Goal: Task Accomplishment & Management: Use online tool/utility

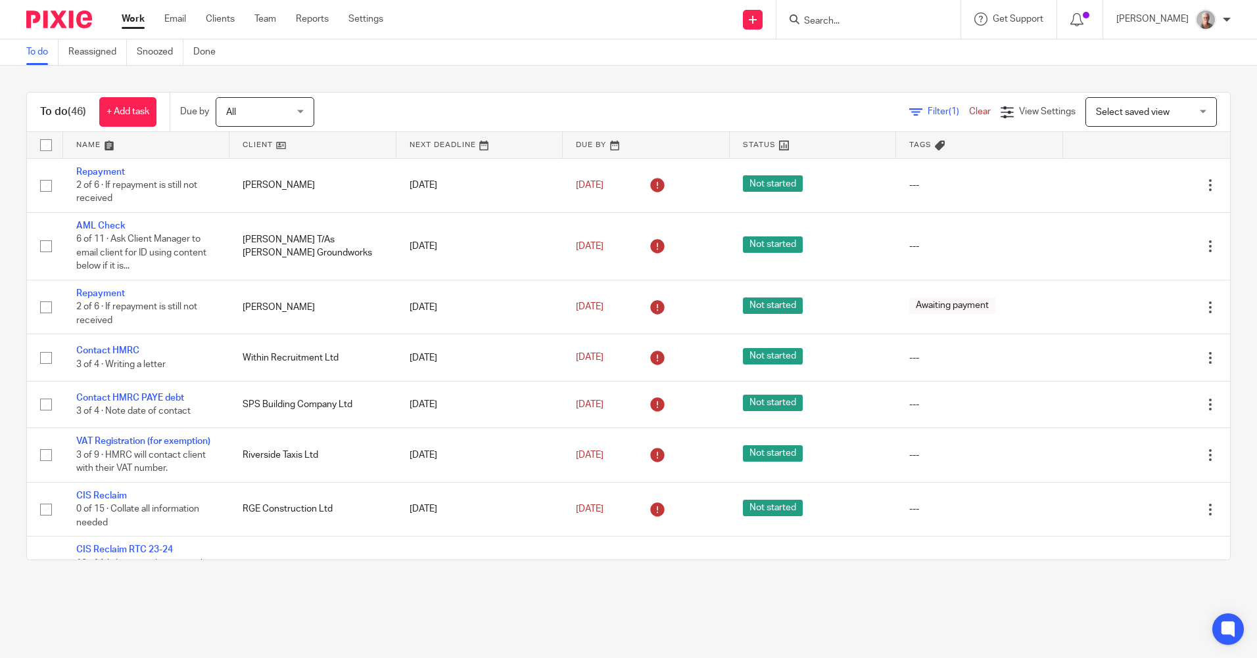
click at [842, 16] on input "Search" at bounding box center [861, 22] width 118 height 12
type input "c"
click at [376, 22] on link "Settings" at bounding box center [365, 18] width 35 height 13
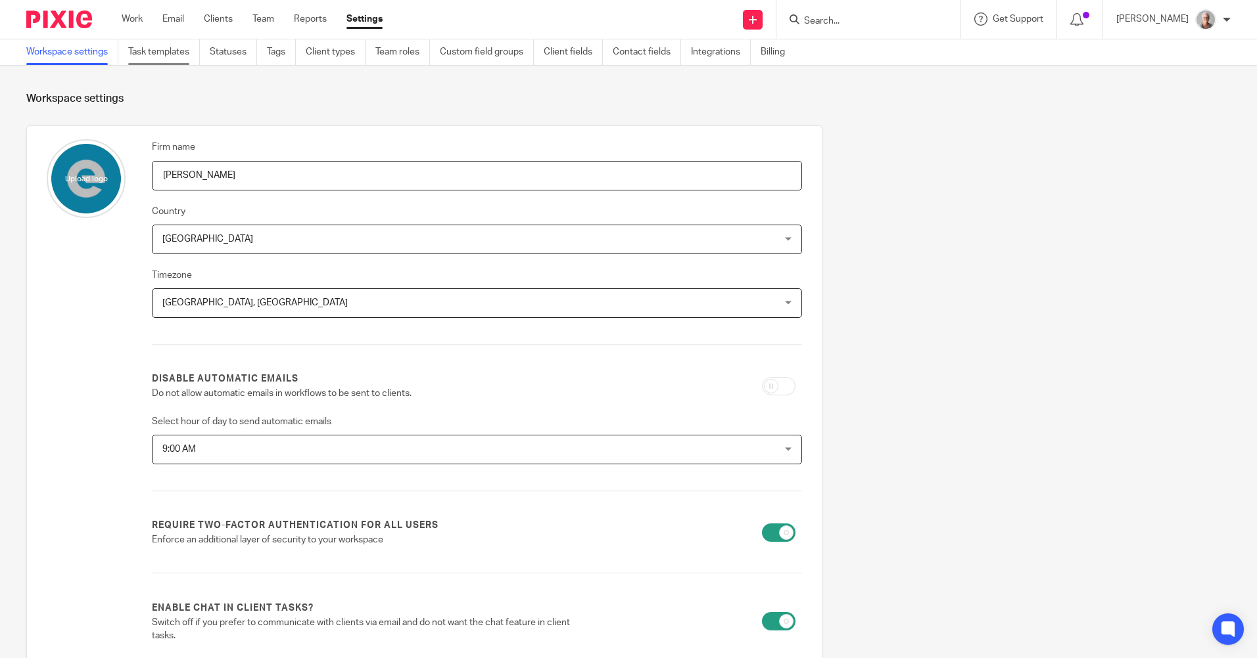
click at [147, 54] on link "Task templates" at bounding box center [164, 52] width 72 height 26
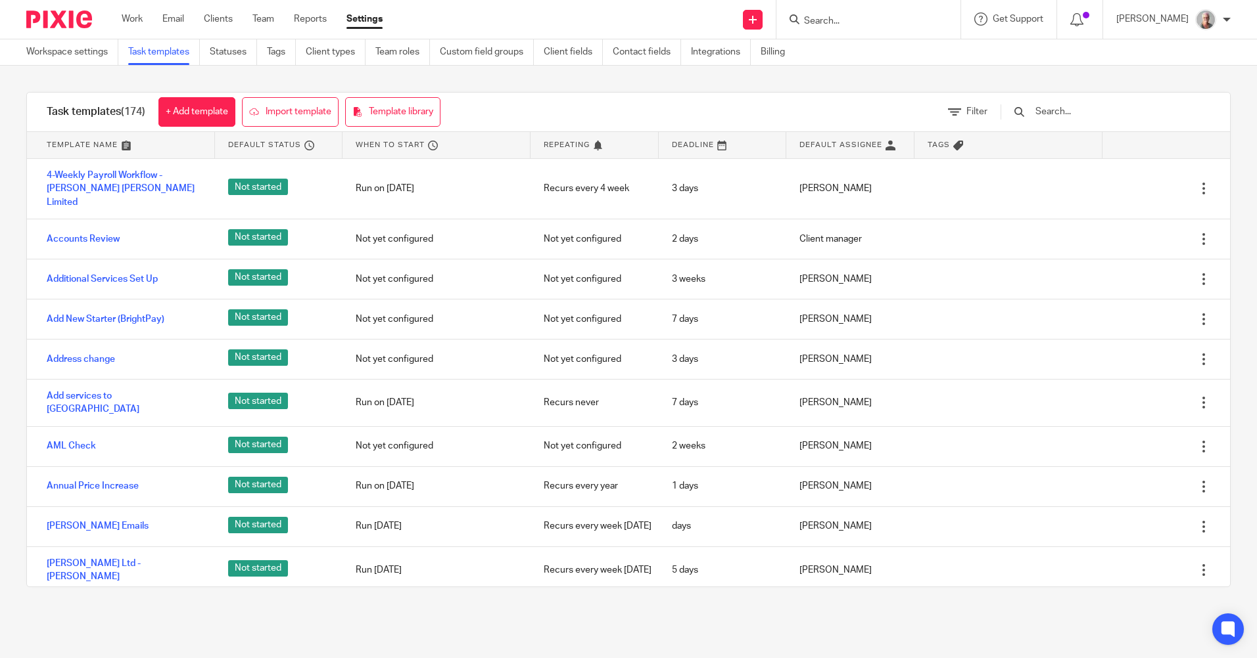
click at [859, 26] on input "Search" at bounding box center [861, 22] width 118 height 12
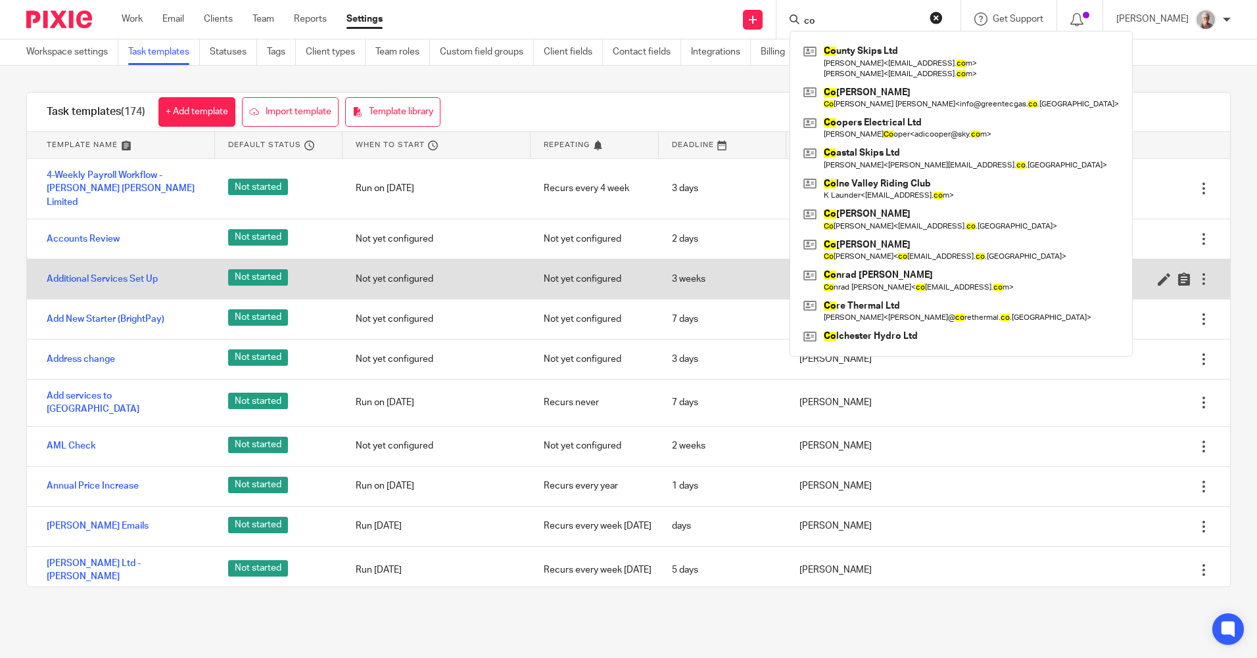
type input "c"
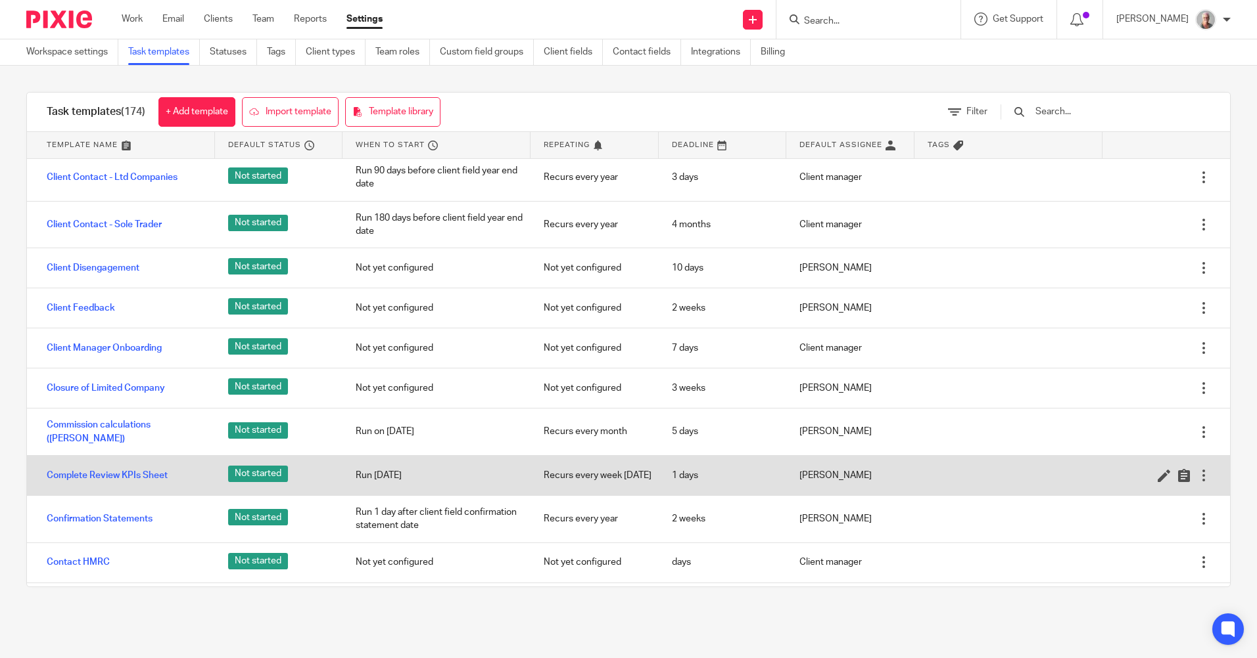
scroll to position [986, 0]
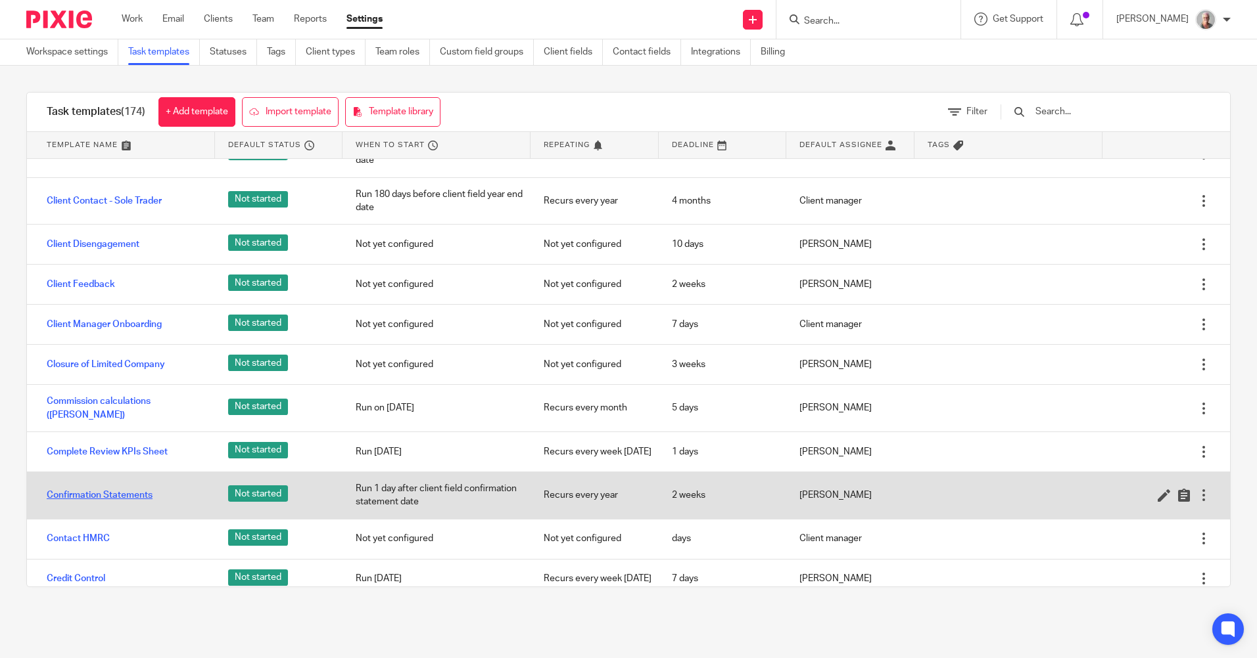
click at [137, 502] on link "Confirmation Statements" at bounding box center [100, 495] width 106 height 13
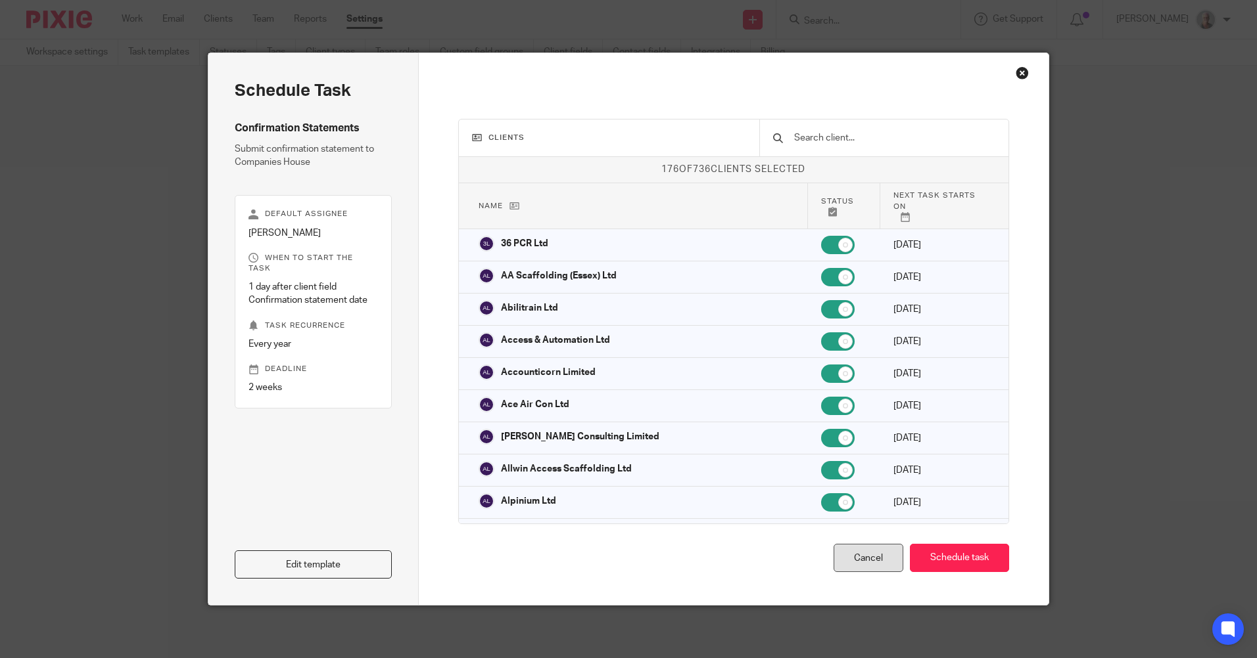
click at [849, 559] on div "Cancel" at bounding box center [868, 558] width 70 height 28
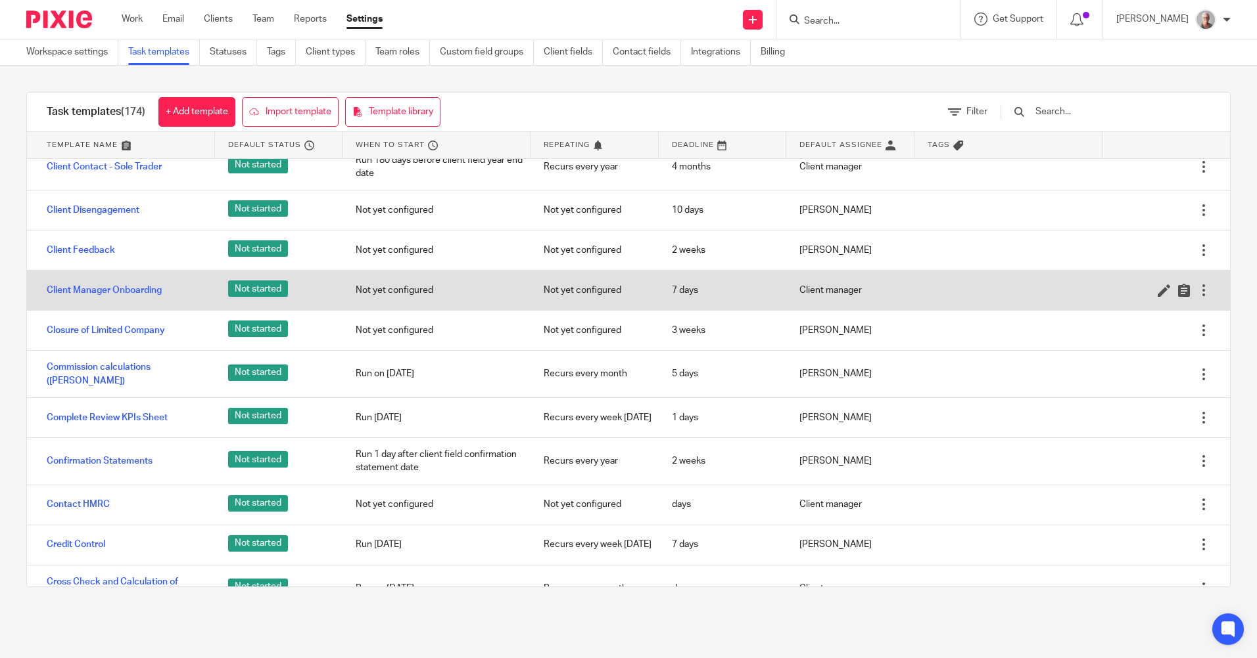
scroll to position [1051, 0]
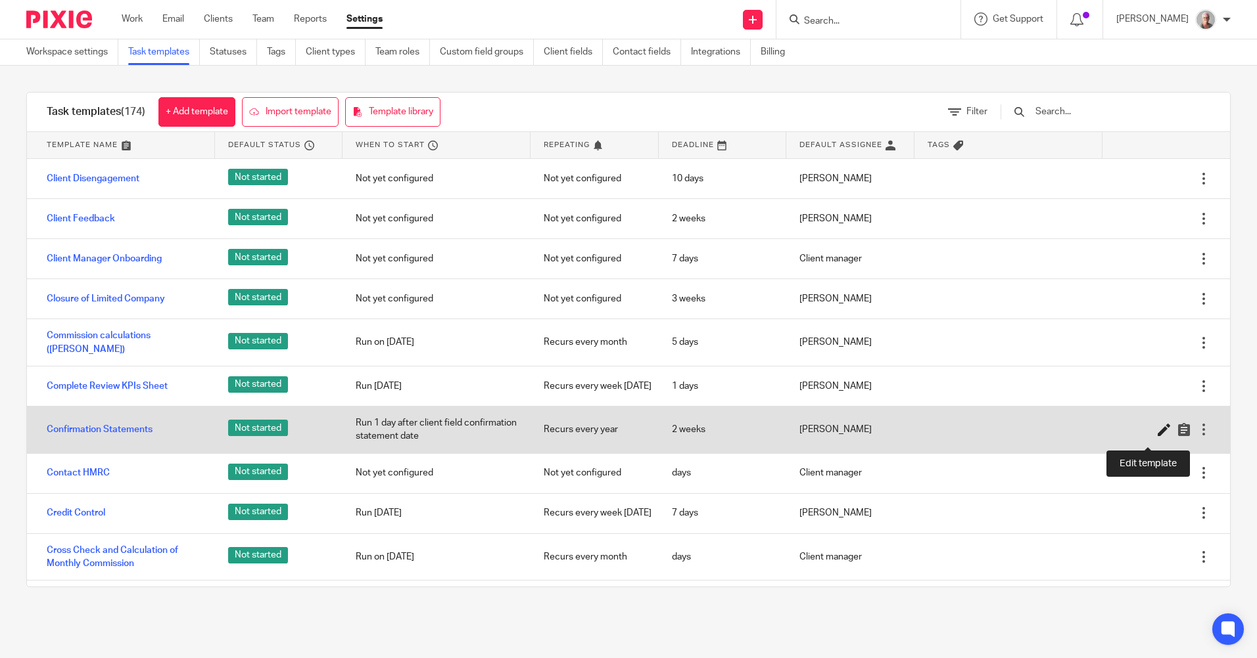
click at [1157, 436] on icon at bounding box center [1163, 429] width 13 height 13
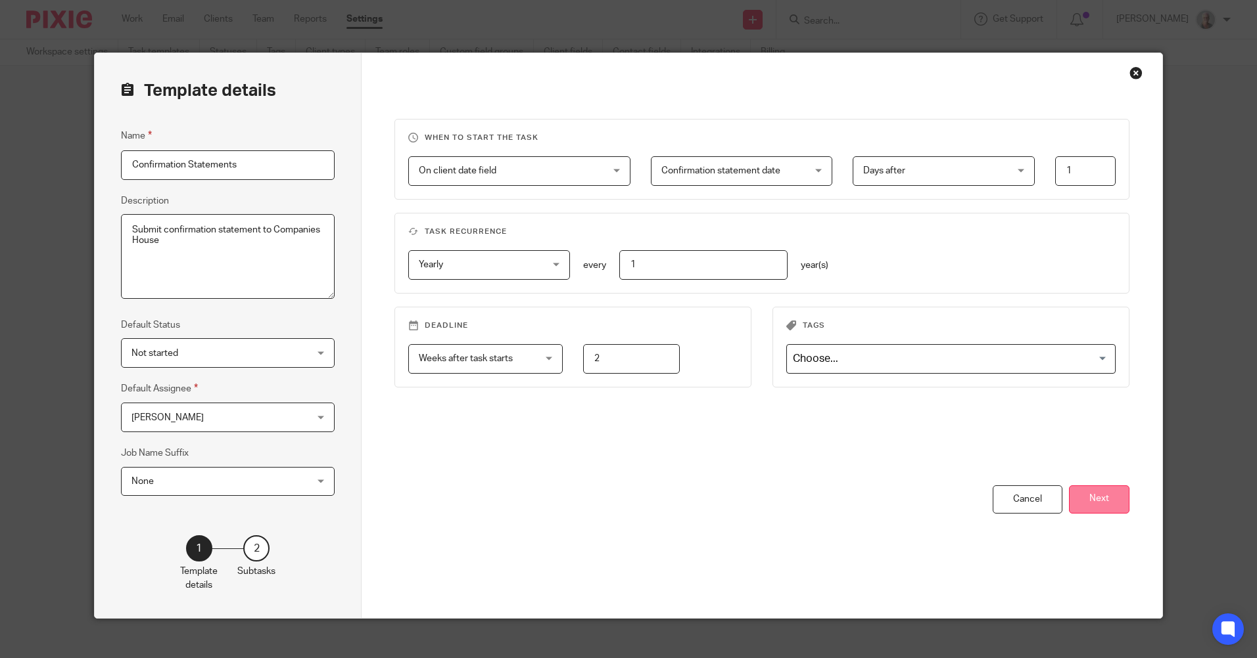
click at [1102, 504] on button "Next" at bounding box center [1099, 500] width 60 height 28
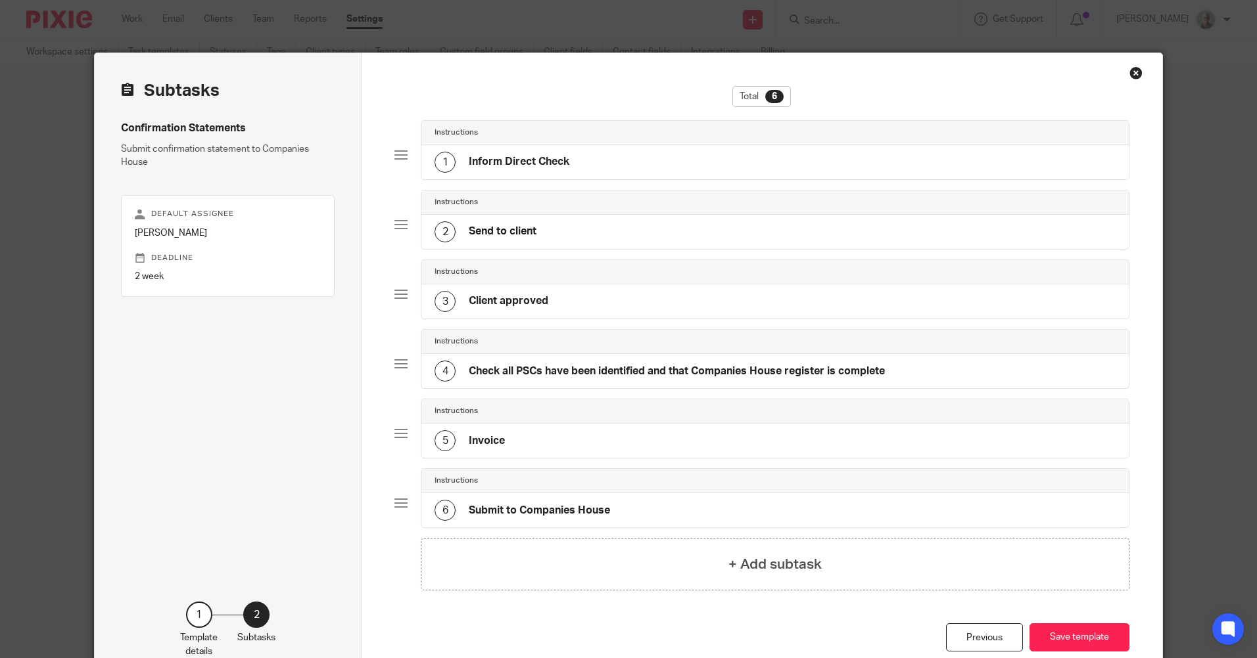
click at [1102, 504] on div "6 Submit to Companies House" at bounding box center [774, 511] width 706 height 34
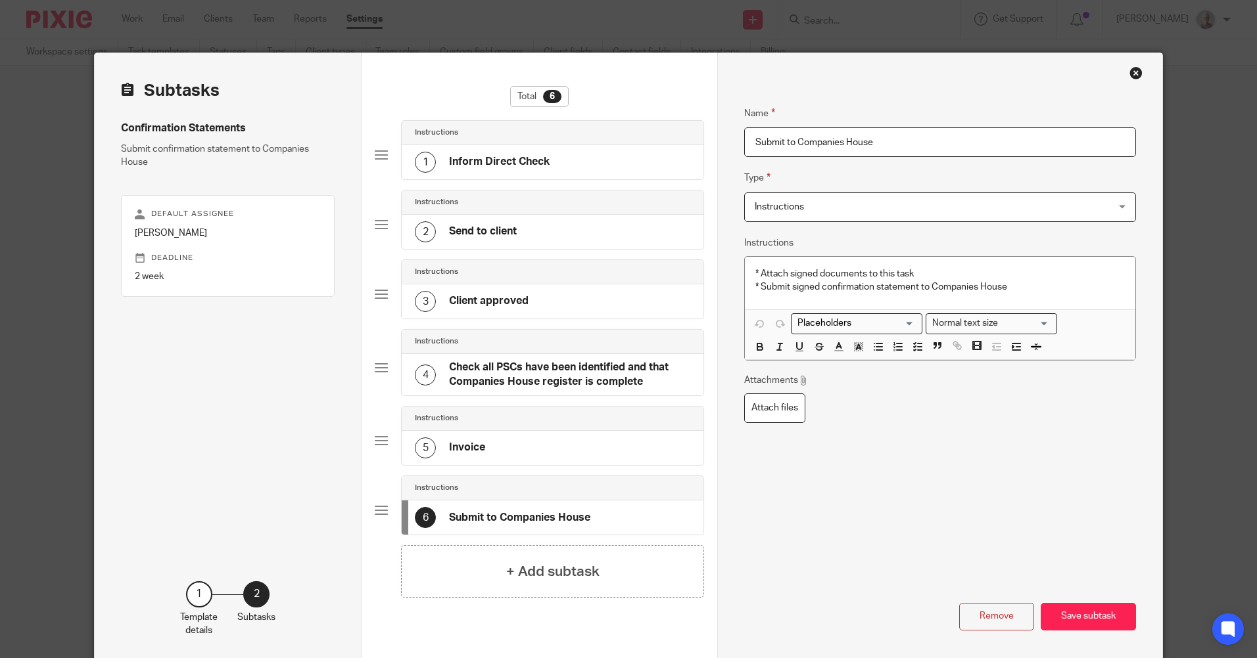
drag, startPoint x: 1102, startPoint y: 504, endPoint x: 1102, endPoint y: 515, distance: 11.2
click at [1102, 515] on div "Name Submit to Companies House Type Instructions Instructions Instructions Docu…" at bounding box center [939, 358] width 391 height 545
click at [480, 232] on h4 "Send to client" at bounding box center [483, 232] width 68 height 14
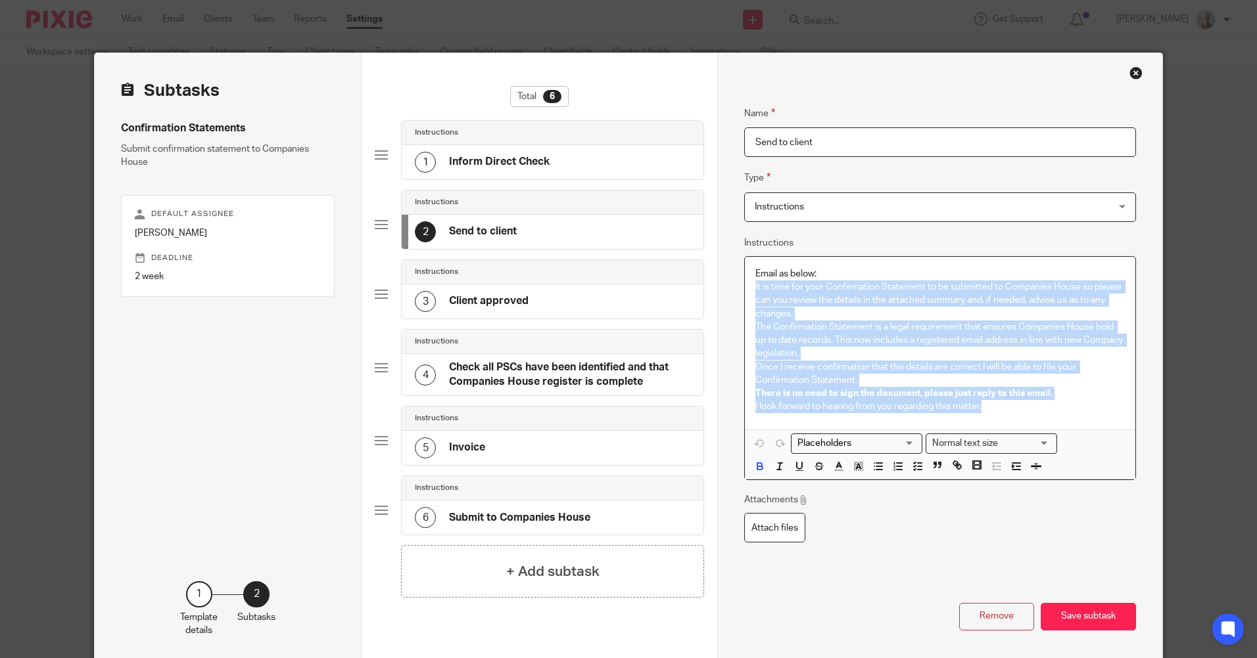
drag, startPoint x: 748, startPoint y: 289, endPoint x: 1063, endPoint y: 402, distance: 334.9
click at [1063, 402] on div "Email as below: It is time for your Confirmation Statement to be submitted to C…" at bounding box center [940, 343] width 390 height 173
copy div "It is time for your Confirmation Statement to be submitted to Companies House s…"
click at [1133, 73] on div "Close this dialog window" at bounding box center [1135, 72] width 13 height 13
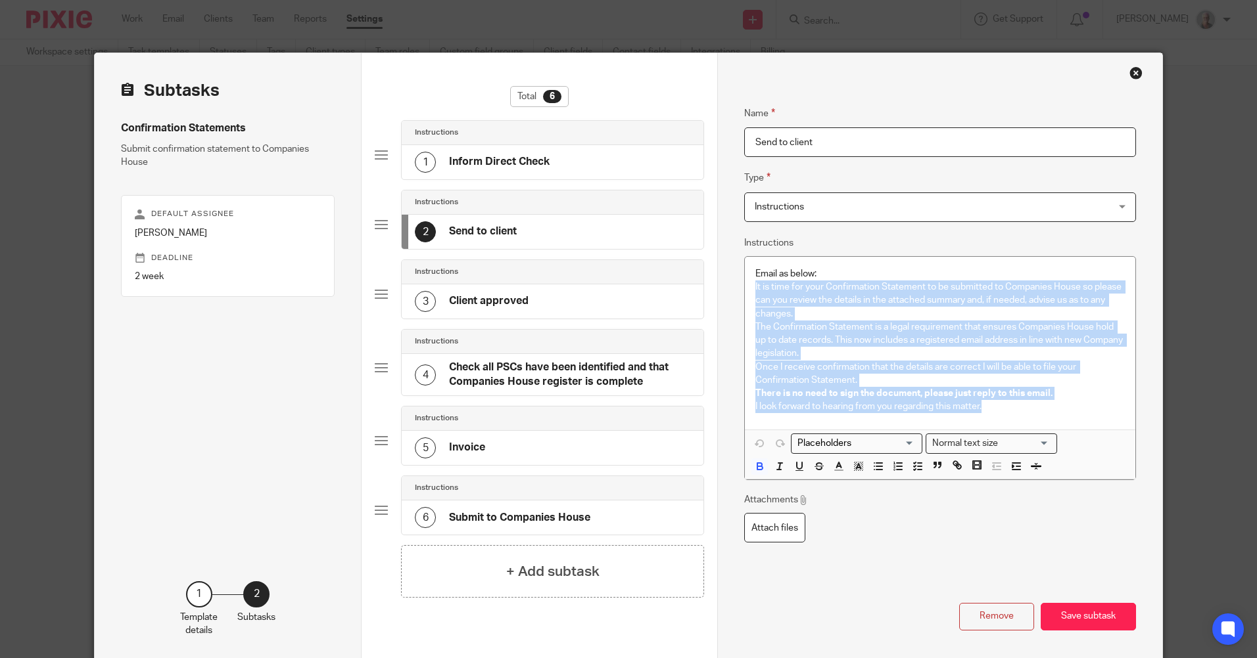
scroll to position [58, 0]
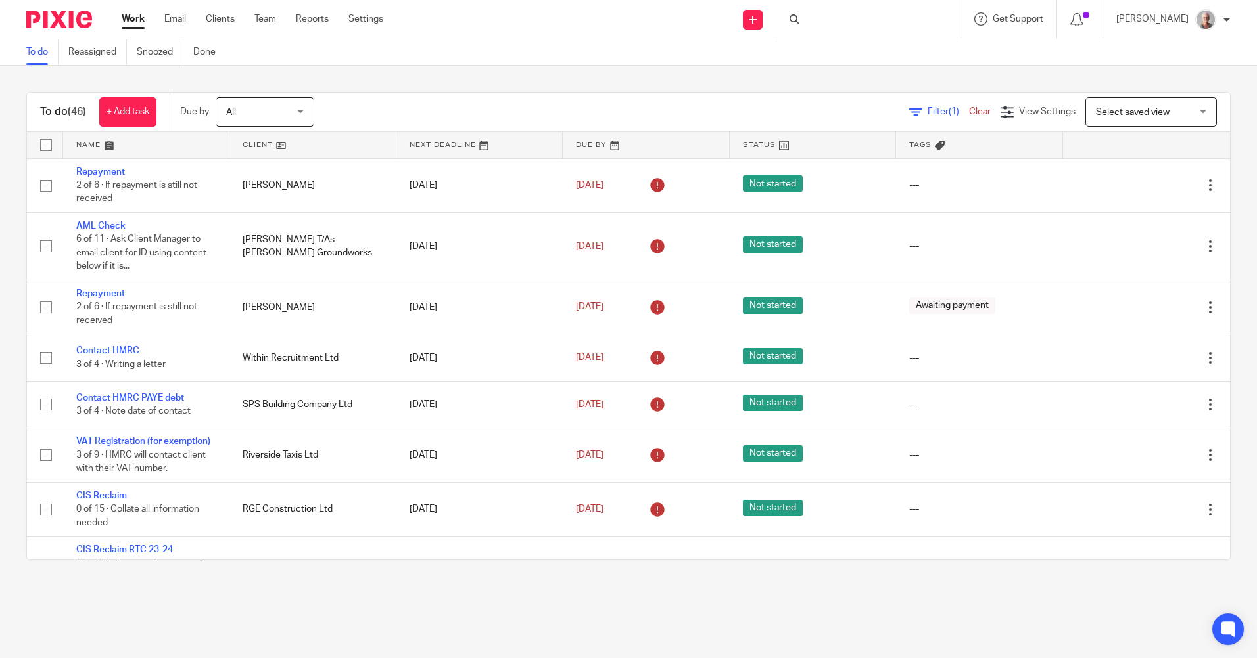
click at [837, 16] on div at bounding box center [868, 19] width 184 height 39
click at [838, 18] on input "Search" at bounding box center [861, 22] width 118 height 12
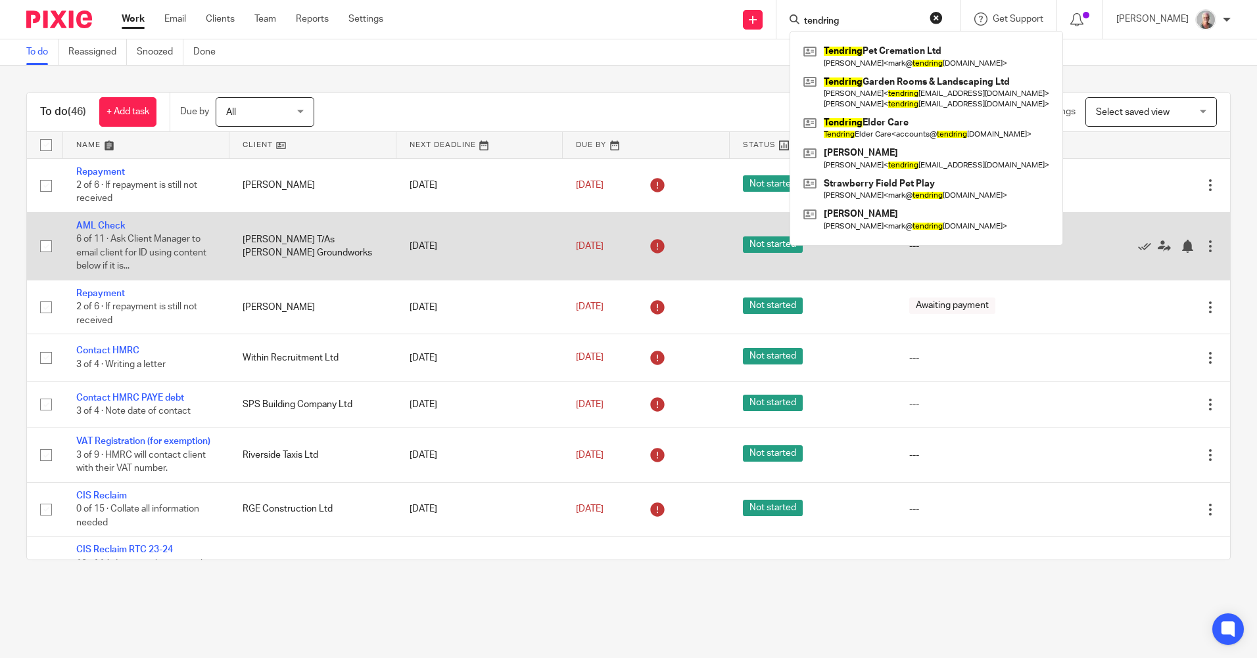
type input "tendring"
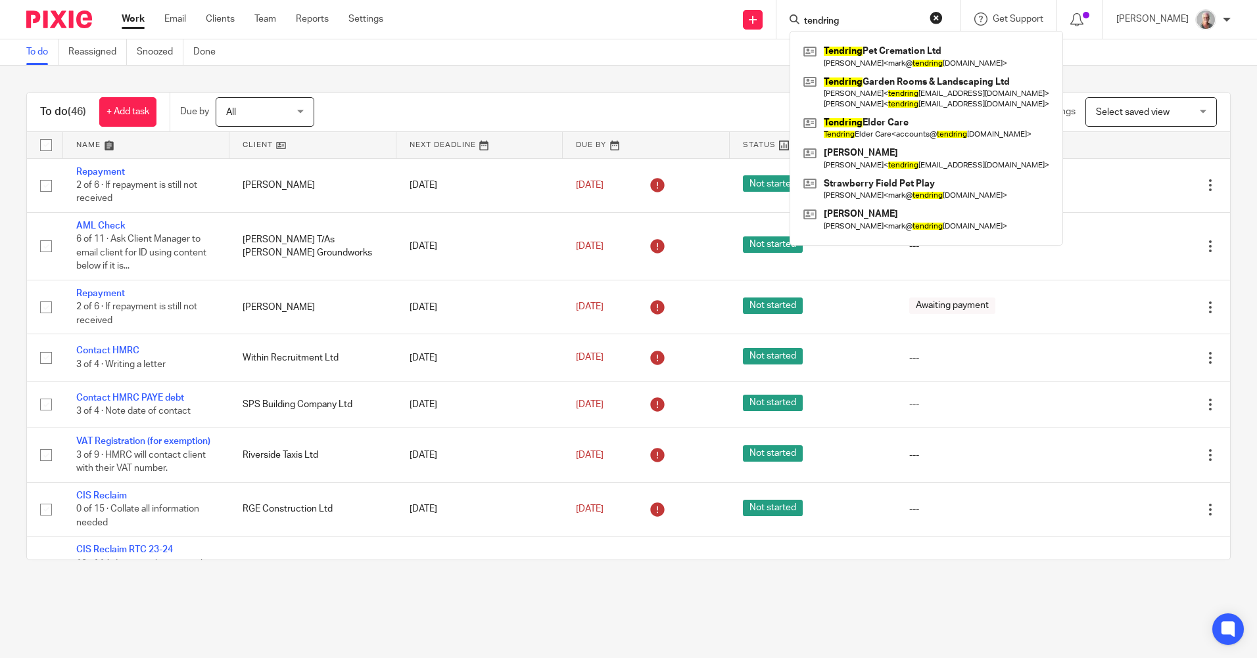
click at [839, 16] on input "tendring" at bounding box center [861, 22] width 118 height 12
click at [942, 18] on button "reset" at bounding box center [935, 17] width 13 height 13
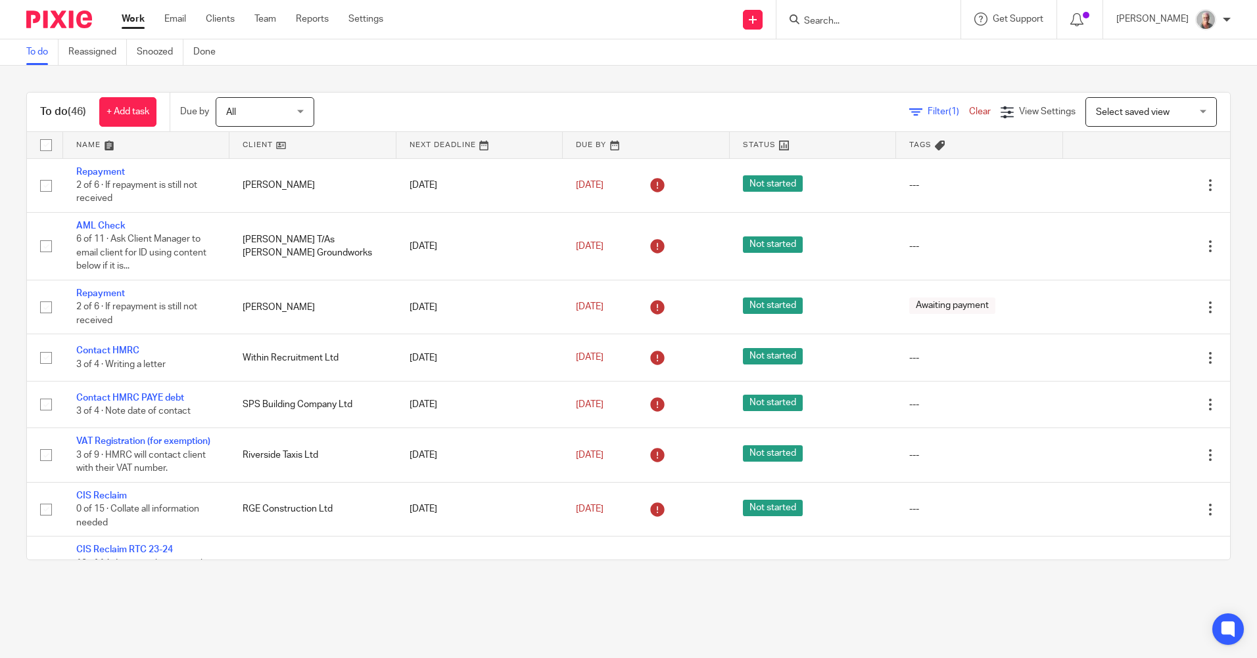
click at [836, 20] on input "Search" at bounding box center [861, 22] width 118 height 12
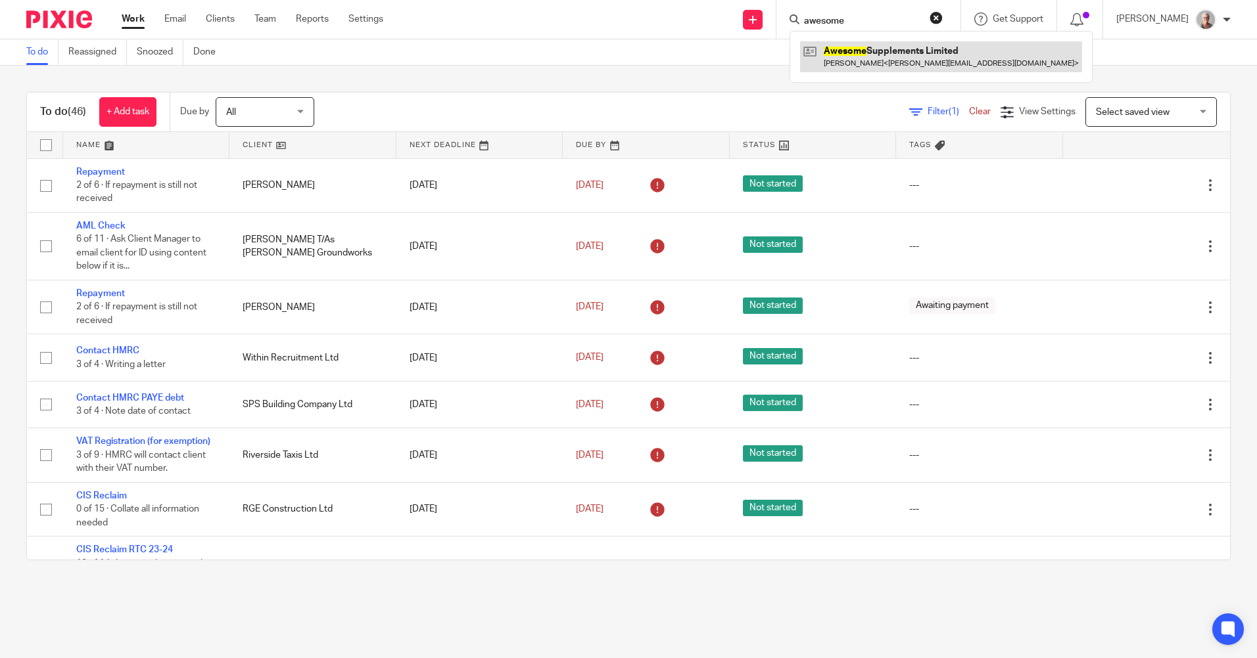
type input "awesome"
click at [907, 55] on link at bounding box center [941, 56] width 282 height 30
